Goal: Information Seeking & Learning: Learn about a topic

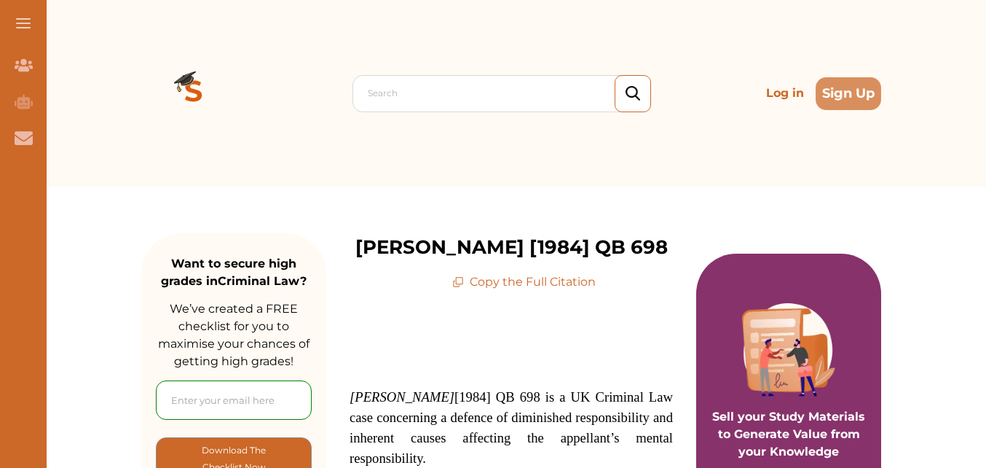
click at [416, 0] on div "Search Log in Sign Up" at bounding box center [511, 93] width 740 height 186
